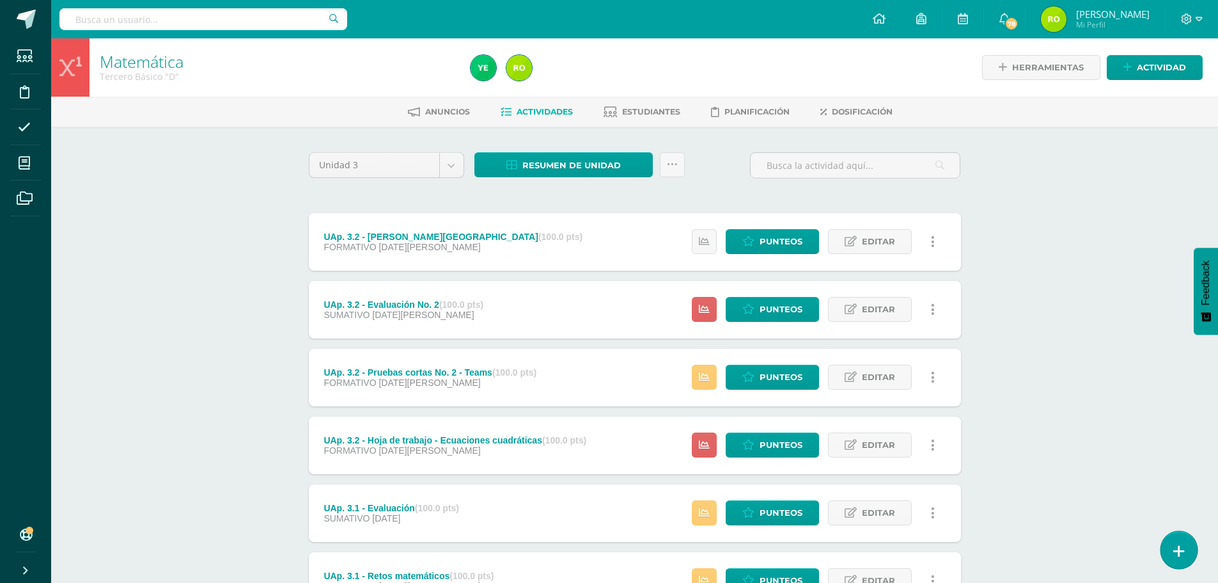
click at [1179, 553] on icon at bounding box center [1180, 551] width 12 height 15
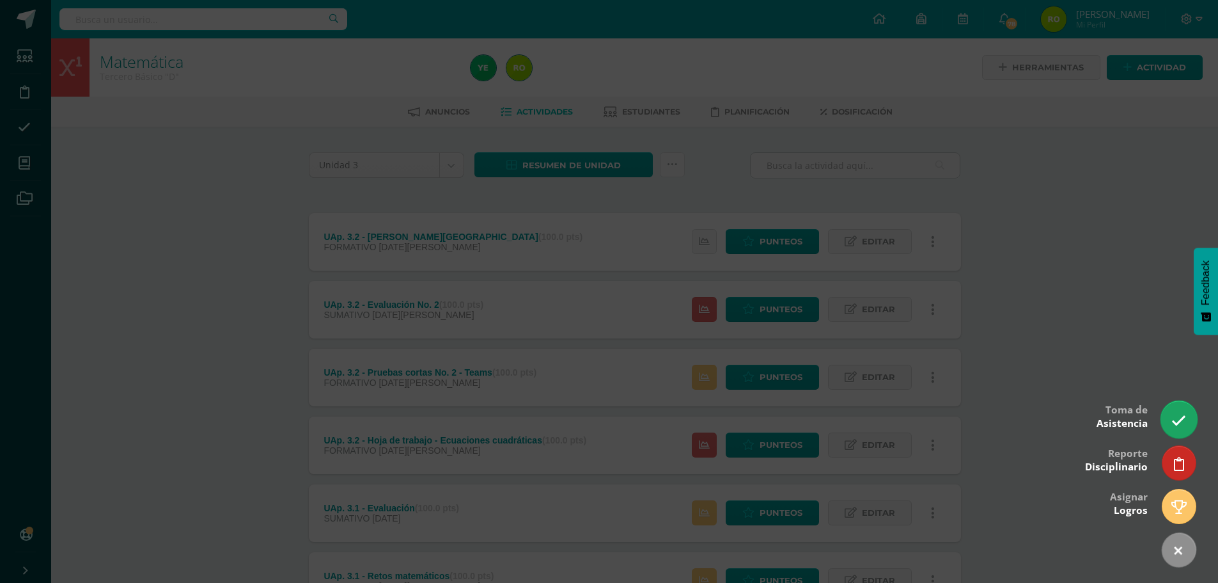
click at [1184, 417] on icon at bounding box center [1179, 420] width 15 height 15
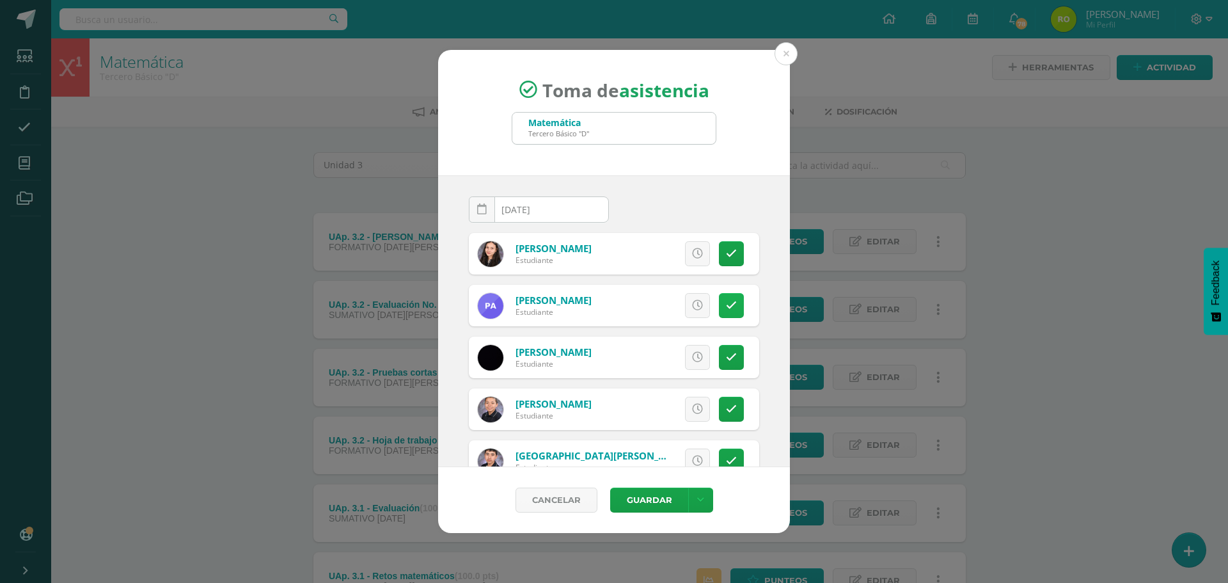
click at [726, 302] on icon at bounding box center [731, 305] width 11 height 11
click at [651, 499] on button "Guardar" at bounding box center [649, 499] width 78 height 25
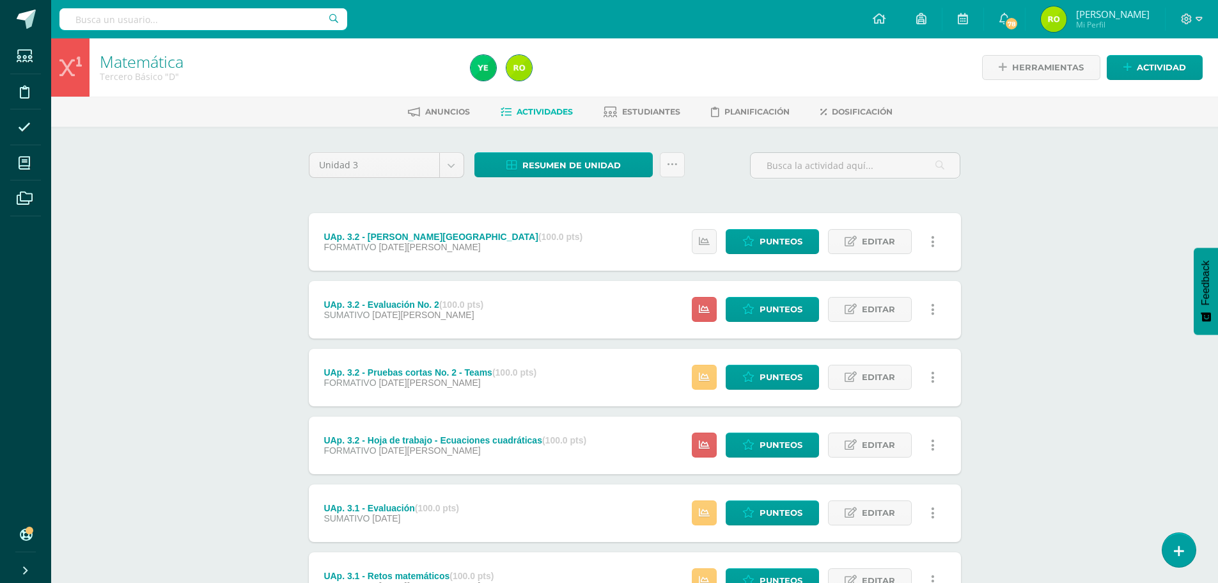
click at [168, 246] on div "Matemática Tercero Básico "D" Herramientas Detalle de asistencias Actividad Anu…" at bounding box center [634, 434] width 1167 height 792
click at [249, 343] on div "Matemática Tercero Básico "D" Herramientas Detalle de asistencias Actividad Anu…" at bounding box center [634, 434] width 1167 height 792
